Goal: Find specific page/section: Find specific page/section

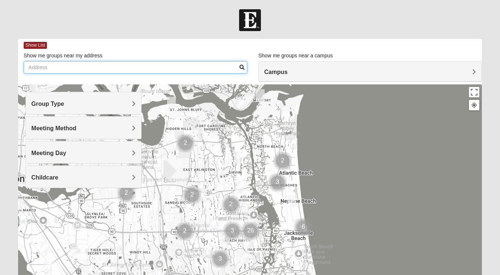
click at [85, 69] on input "Show me groups near my address" at bounding box center [136, 67] width 224 height 13
type input "725 Spinnakers Reach Dr."
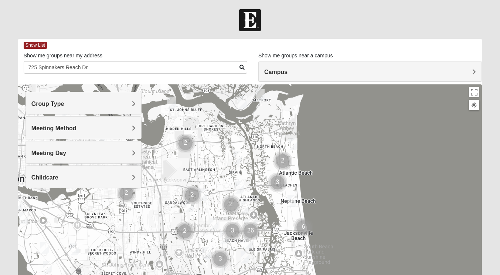
click at [304, 229] on img "Cluster of 6 groups" at bounding box center [303, 227] width 24 height 24
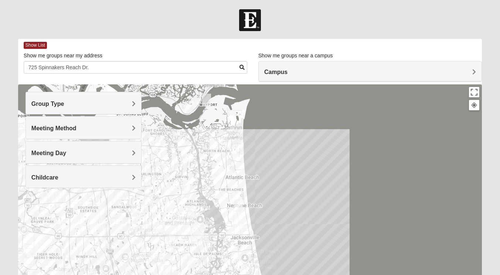
click at [251, 230] on div "To navigate, press the arrow keys." at bounding box center [250, 232] width 464 height 296
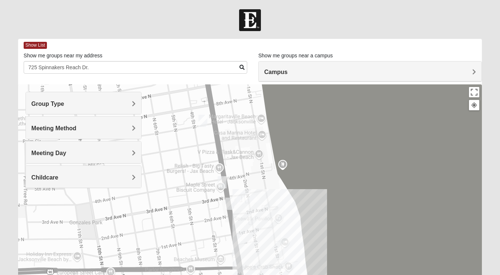
click at [201, 118] on img "Womens Clifton 32250" at bounding box center [202, 121] width 15 height 18
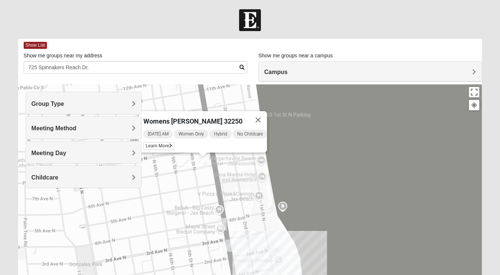
click at [103, 106] on h4 "Group Type" at bounding box center [83, 103] width 104 height 7
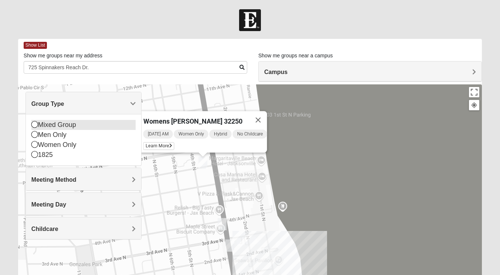
click at [80, 127] on div "Mixed Group" at bounding box center [83, 125] width 104 height 10
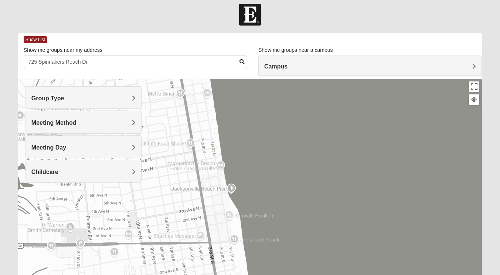
scroll to position [3, 0]
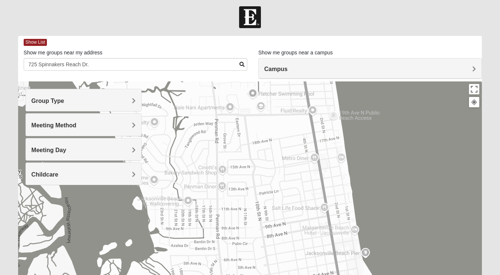
drag, startPoint x: 171, startPoint y: 191, endPoint x: 308, endPoint y: 253, distance: 149.8
click at [308, 253] on div at bounding box center [250, 229] width 464 height 296
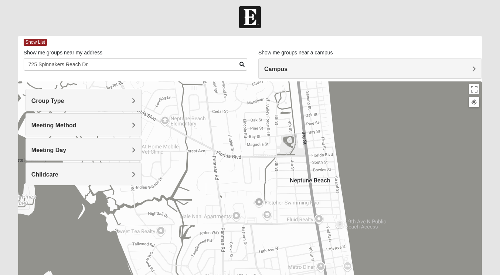
drag, startPoint x: 212, startPoint y: 143, endPoint x: 218, endPoint y: 252, distance: 109.5
click at [218, 252] on div at bounding box center [250, 229] width 464 height 296
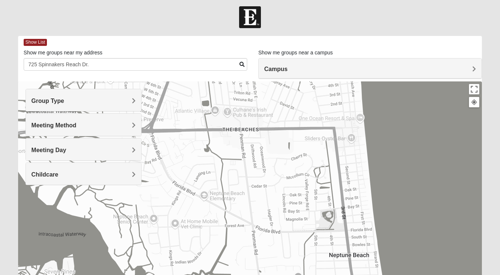
drag, startPoint x: 229, startPoint y: 144, endPoint x: 268, endPoint y: 220, distance: 85.3
click at [268, 220] on div at bounding box center [250, 229] width 464 height 296
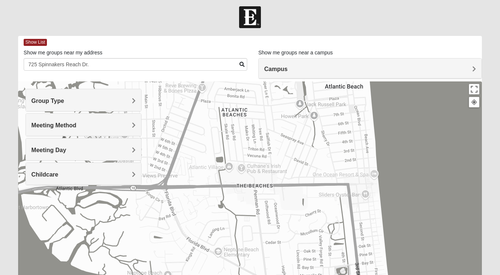
drag, startPoint x: 251, startPoint y: 153, endPoint x: 265, endPoint y: 211, distance: 59.4
click at [265, 211] on div at bounding box center [250, 229] width 464 height 296
click at [88, 101] on h4 "Group Type" at bounding box center [83, 100] width 104 height 7
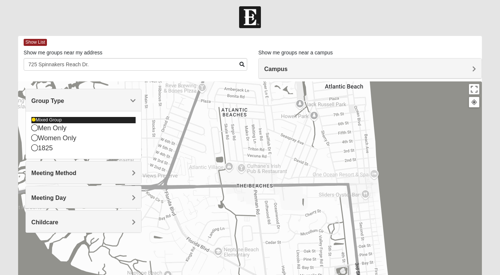
click at [56, 120] on div "Mixed Group" at bounding box center [83, 120] width 104 height 6
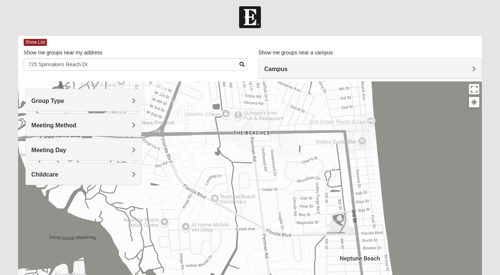
drag, startPoint x: 369, startPoint y: 166, endPoint x: 365, endPoint y: 237, distance: 71.4
click at [365, 237] on div "Womens Clifton 32250 Wednesday AM Women Only Hybrid No Childcare Learn More" at bounding box center [250, 229] width 464 height 296
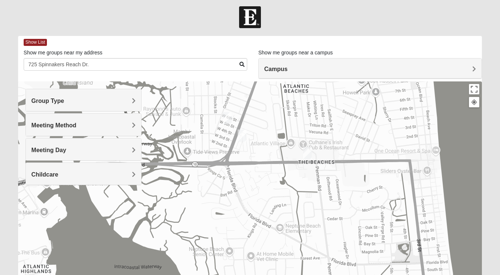
drag, startPoint x: 259, startPoint y: 155, endPoint x: 326, endPoint y: 184, distance: 72.3
click at [326, 184] on div "Womens Clifton 32250 Wednesday AM Women Only Hybrid No Childcare Learn More" at bounding box center [250, 229] width 464 height 296
click at [242, 133] on img "1825 Mixed Arola 32233" at bounding box center [242, 135] width 15 height 18
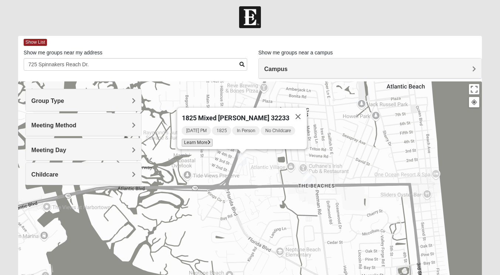
click at [205, 139] on span "Learn More" at bounding box center [196, 143] width 31 height 8
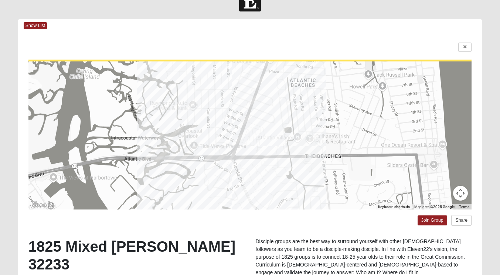
scroll to position [19, 0]
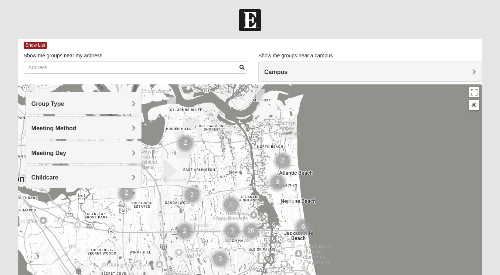
click at [248, 243] on img "Mixed Irish 32224" at bounding box center [248, 242] width 15 height 18
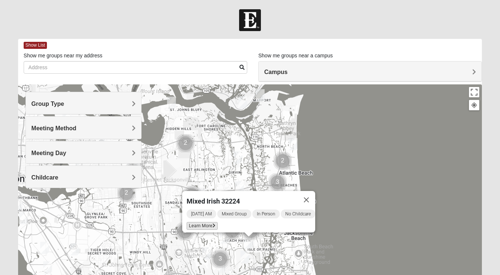
click at [204, 222] on span "Learn More" at bounding box center [202, 226] width 31 height 8
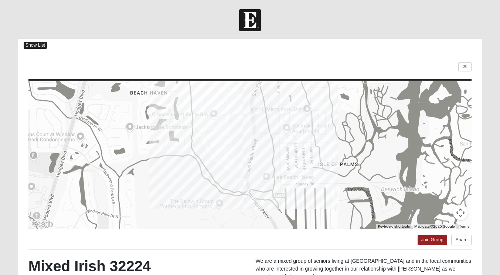
click at [33, 47] on span "Show List" at bounding box center [35, 45] width 23 height 7
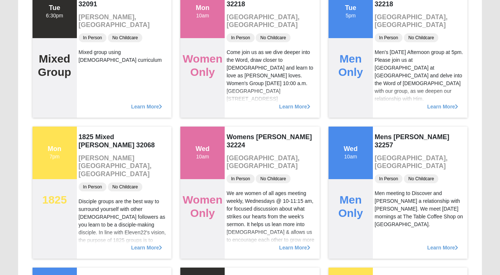
scroll to position [4344, 0]
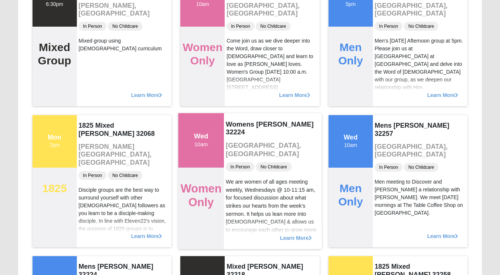
click at [288, 234] on span "Learn More" at bounding box center [296, 234] width 32 height 0
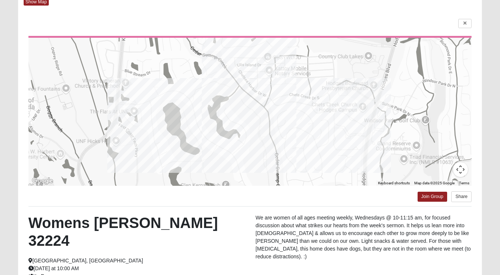
scroll to position [36, 0]
